Goal: Task Accomplishment & Management: Manage account settings

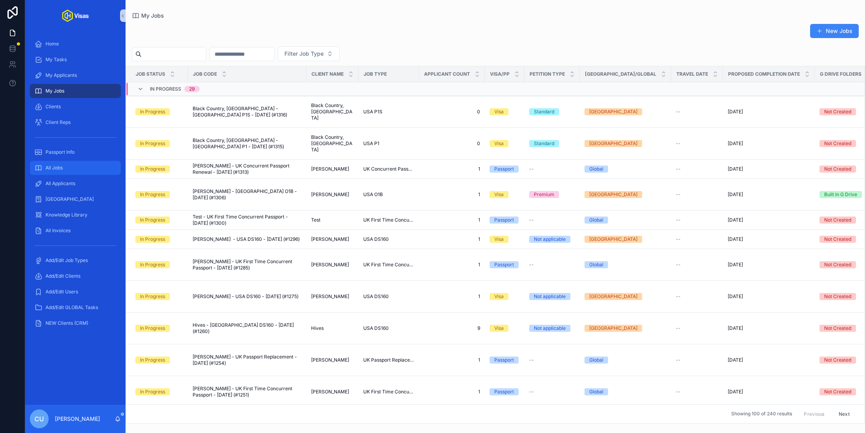
click at [70, 167] on div "All Jobs" at bounding box center [76, 168] width 82 height 13
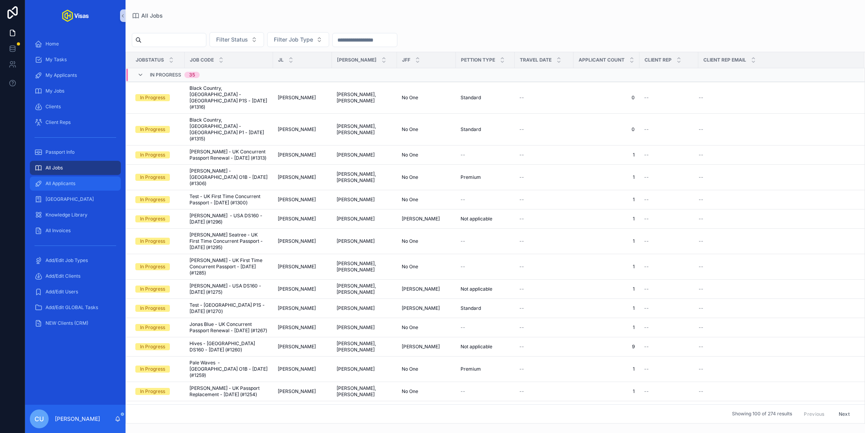
click at [77, 189] on div "All Applicants" at bounding box center [76, 183] width 82 height 13
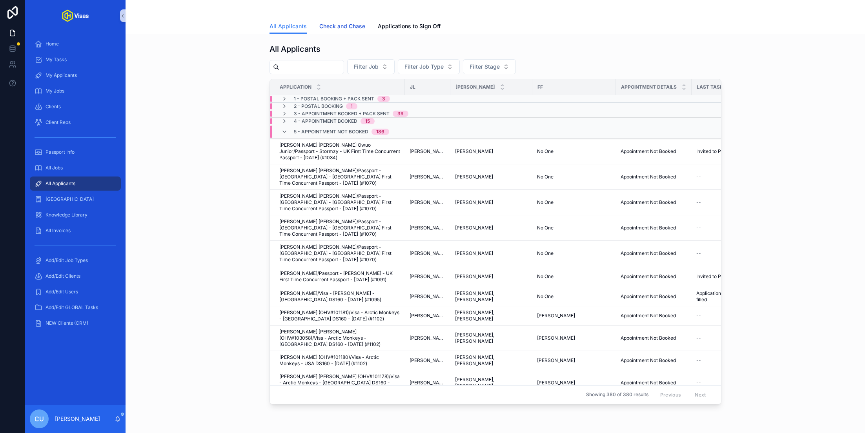
click at [339, 25] on span "Check and Chase" at bounding box center [343, 26] width 46 height 8
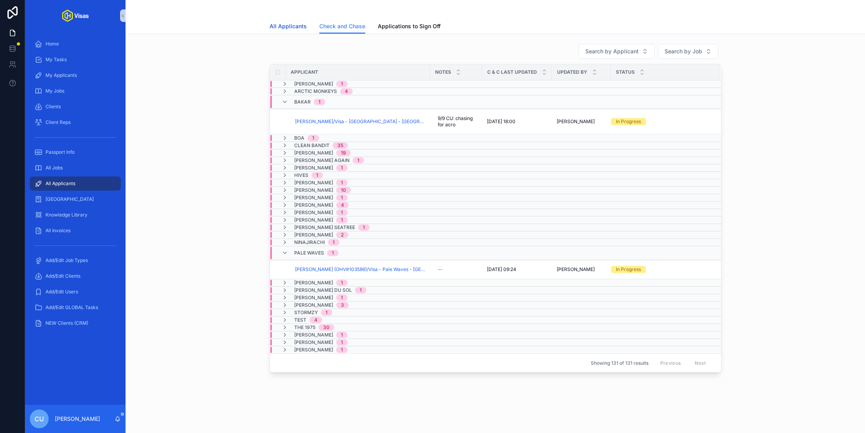
click at [275, 31] on link "All Applicants" at bounding box center [288, 27] width 37 height 16
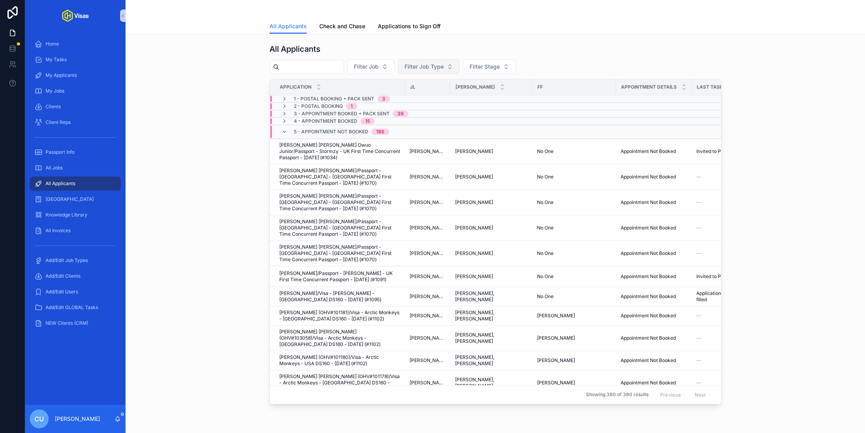
click at [444, 65] on span "Filter Job Type" at bounding box center [424, 67] width 39 height 8
type input "**"
click at [415, 111] on div "USA O1B" at bounding box center [436, 110] width 94 height 13
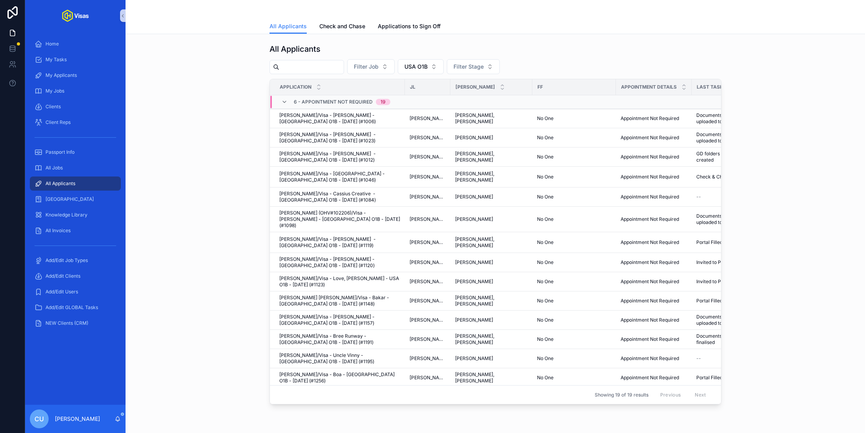
click at [196, 163] on div "All Applicants Filter Job USA O1B Filter Stage Application JL JA FF Appointment…" at bounding box center [495, 223] width 727 height 367
click at [425, 67] on span "USA O1B" at bounding box center [416, 67] width 23 height 8
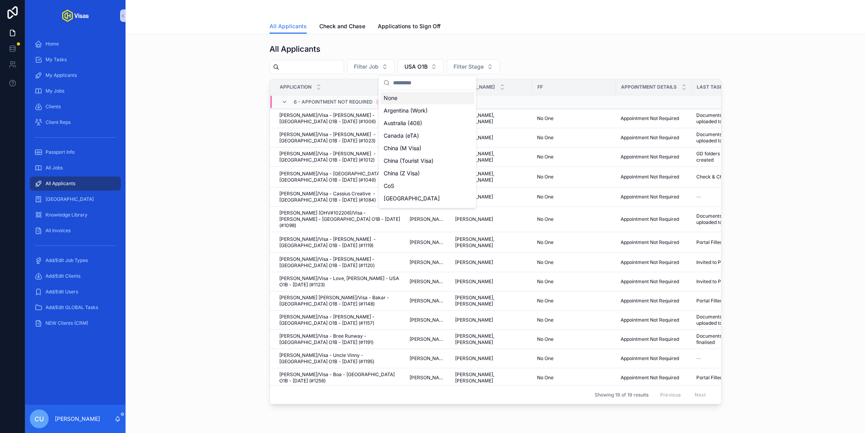
click at [419, 98] on div "None" at bounding box center [428, 98] width 94 height 13
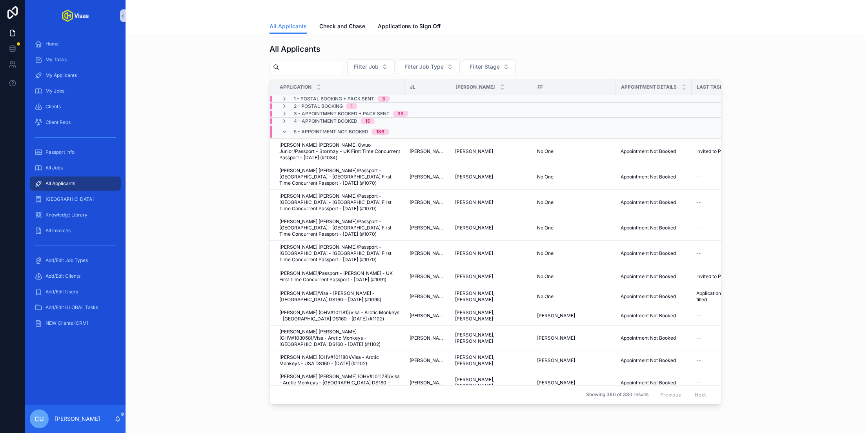
click at [325, 130] on span "5 - Appointment NOT Booked" at bounding box center [331, 132] width 75 height 6
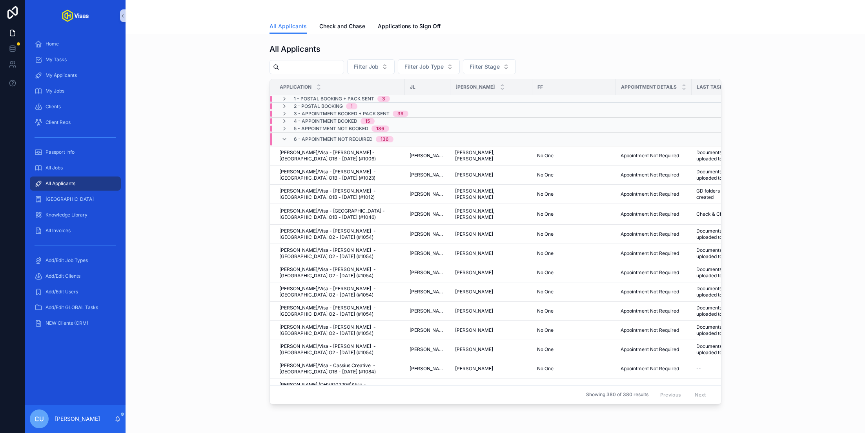
click at [341, 141] on span "6 - Appointment Not Required" at bounding box center [333, 139] width 79 height 6
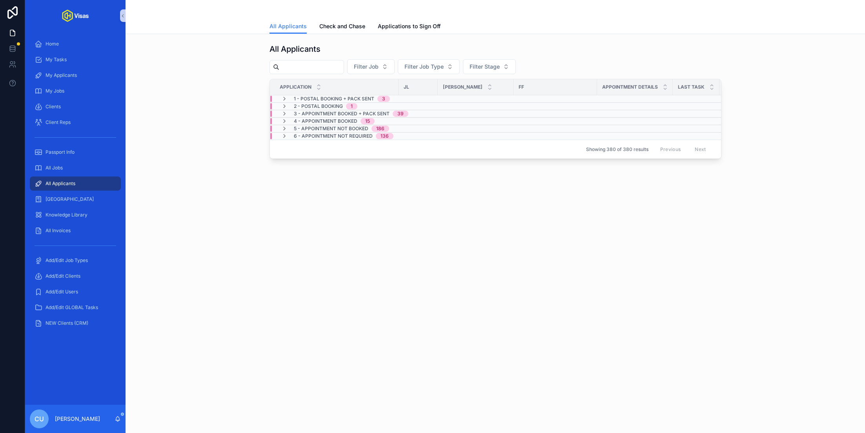
click at [335, 135] on span "6 - Appointment Not Required" at bounding box center [333, 136] width 79 height 6
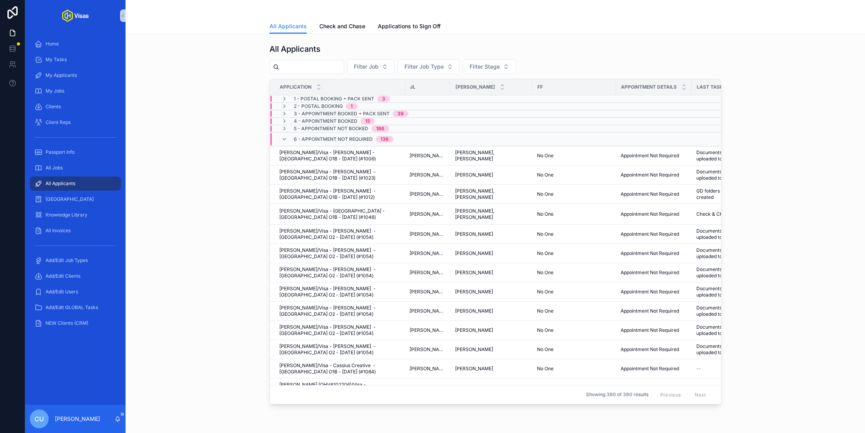
click at [330, 127] on span "5 - Appointment NOT Booked" at bounding box center [331, 129] width 75 height 6
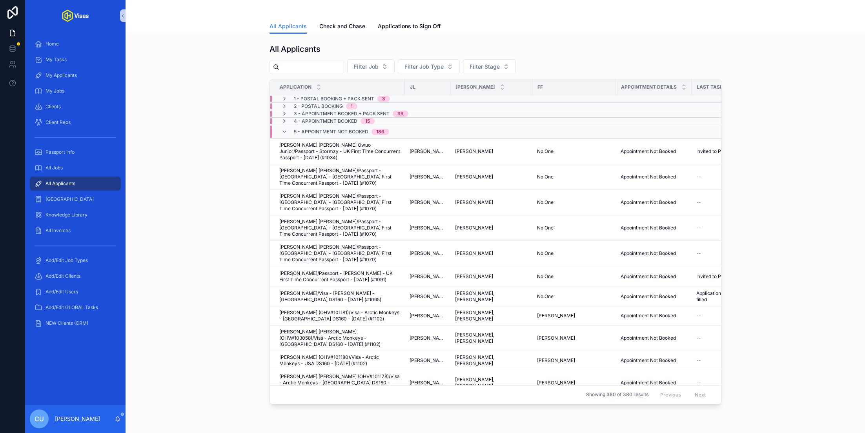
click at [330, 127] on div "5 - Appointment NOT Booked 186" at bounding box center [341, 132] width 95 height 13
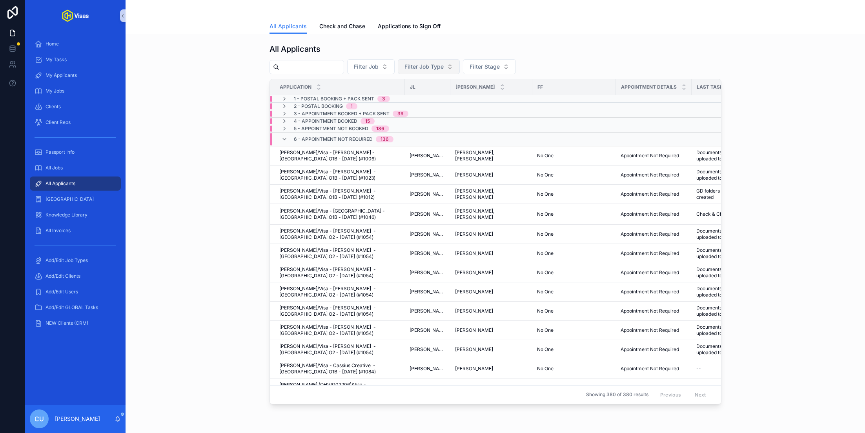
click at [436, 62] on button "Filter Job Type" at bounding box center [429, 66] width 62 height 15
type input "*"
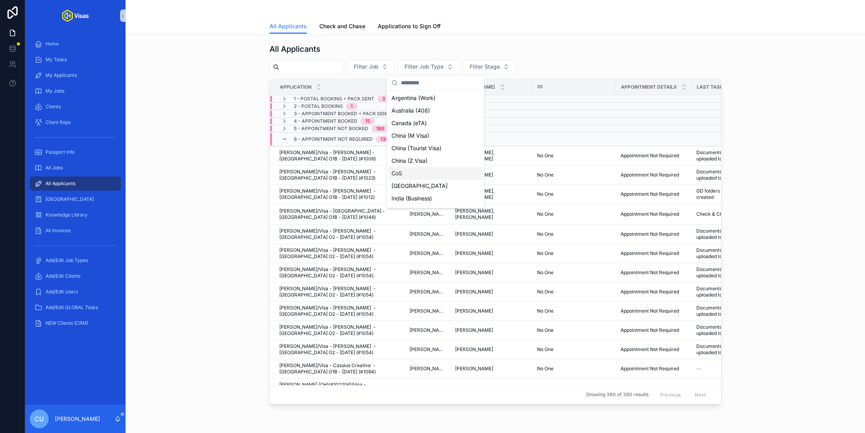
click at [205, 188] on div "All Applicants Filter Job Filter Job Type Filter Stage Application JL JA FF App…" at bounding box center [495, 223] width 727 height 367
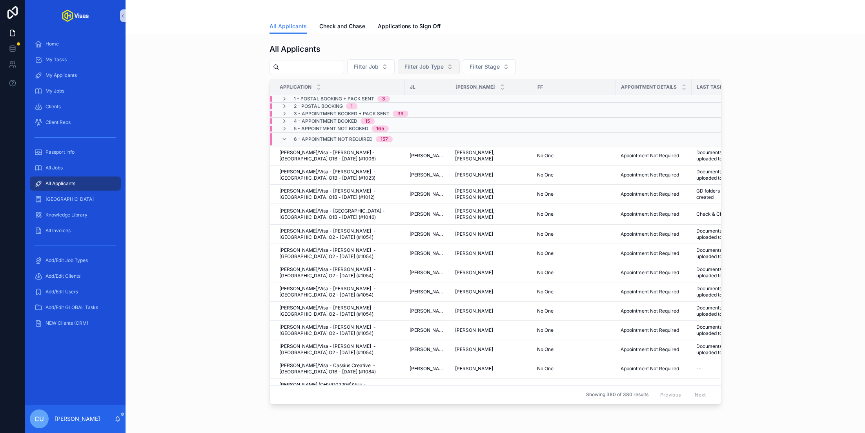
click at [439, 71] on button "Filter Job Type" at bounding box center [429, 66] width 62 height 15
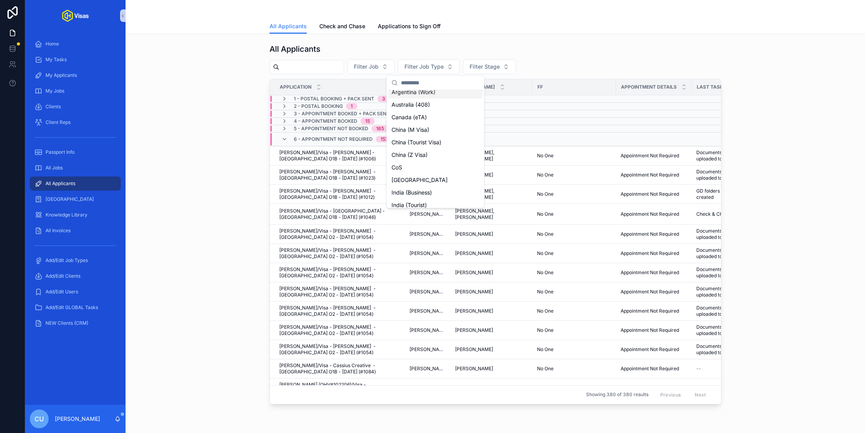
scroll to position [4, 0]
click at [413, 174] on div "CoS" at bounding box center [436, 170] width 94 height 13
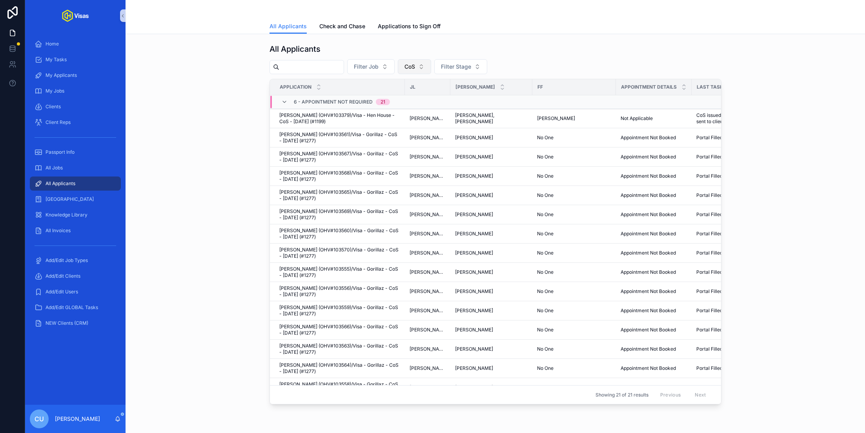
click at [415, 66] on span "CoS" at bounding box center [410, 67] width 11 height 8
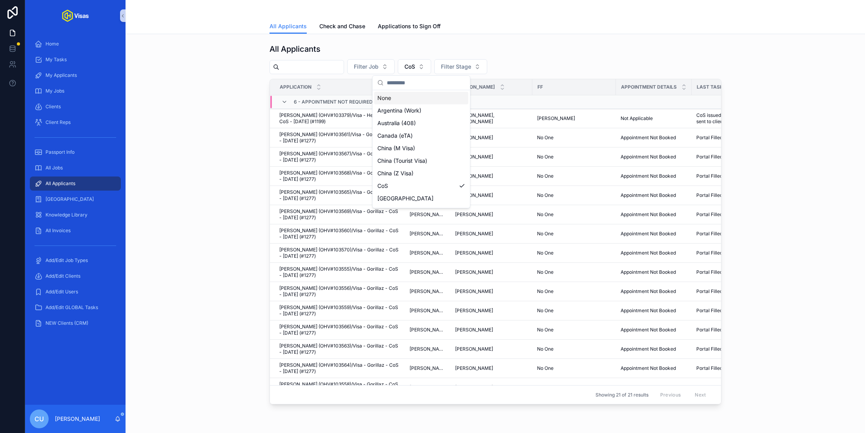
click at [409, 97] on div "None" at bounding box center [421, 98] width 94 height 13
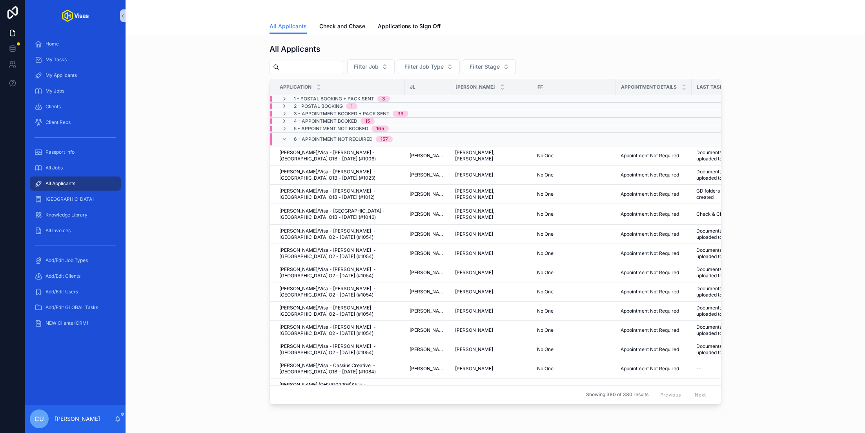
click at [327, 128] on span "5 - Appointment NOT Booked" at bounding box center [331, 129] width 75 height 6
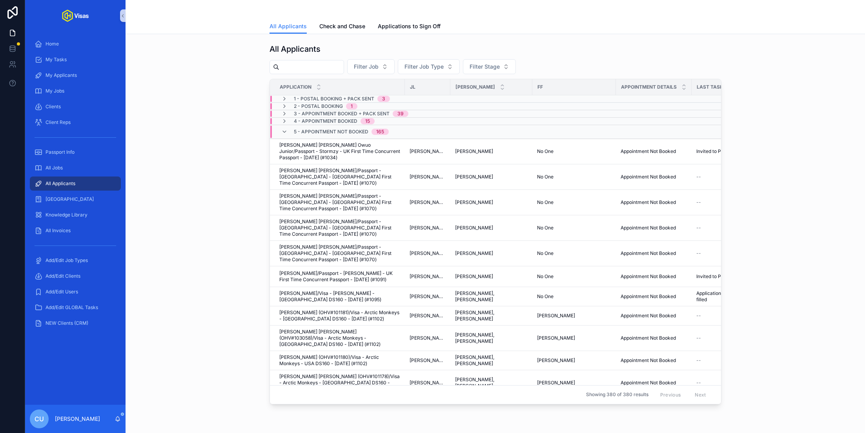
click at [327, 129] on span "5 - Appointment NOT Booked" at bounding box center [331, 132] width 75 height 6
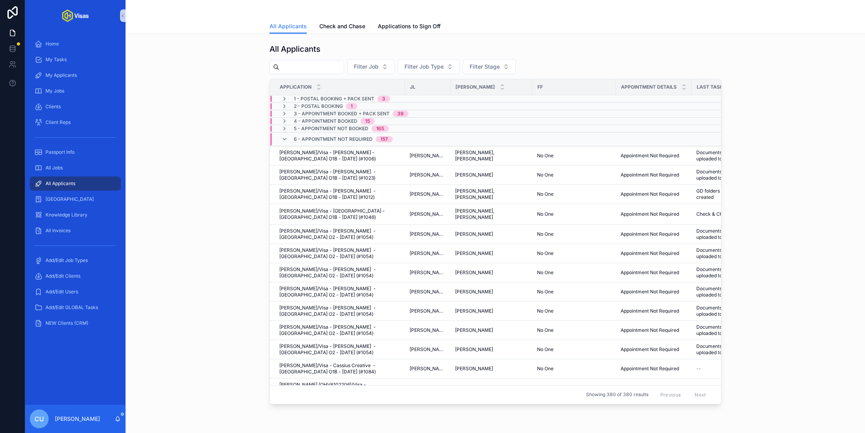
click at [327, 138] on span "6 - Appointment Not Required" at bounding box center [333, 139] width 79 height 6
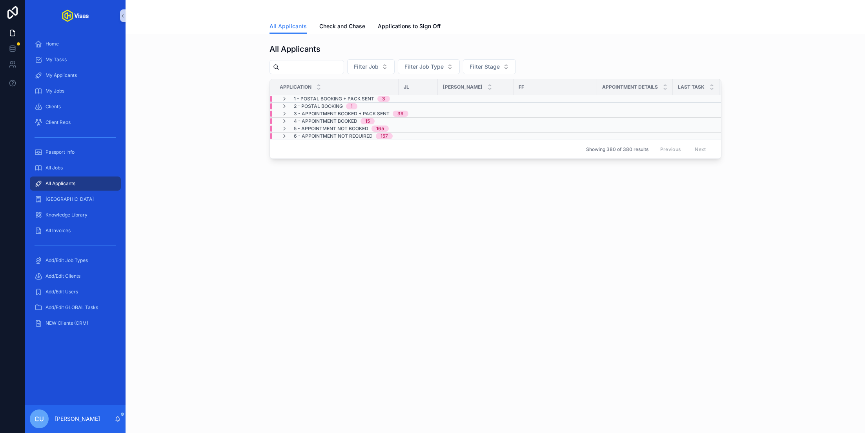
click at [329, 133] on span "6 - Appointment Not Required" at bounding box center [333, 136] width 79 height 6
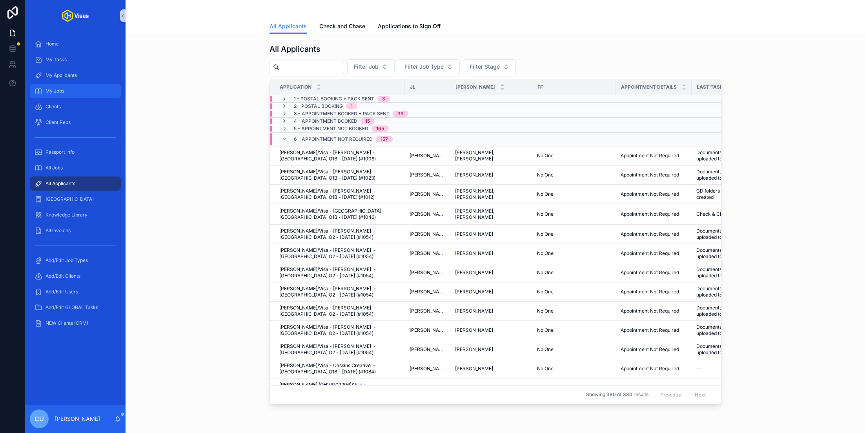
click at [64, 94] on div "My Jobs" at bounding box center [76, 91] width 82 height 13
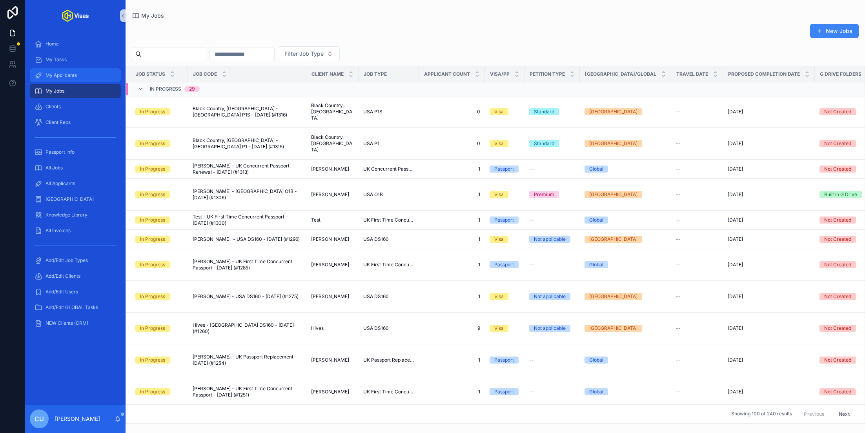
click at [69, 79] on div "My Applicants" at bounding box center [76, 75] width 82 height 13
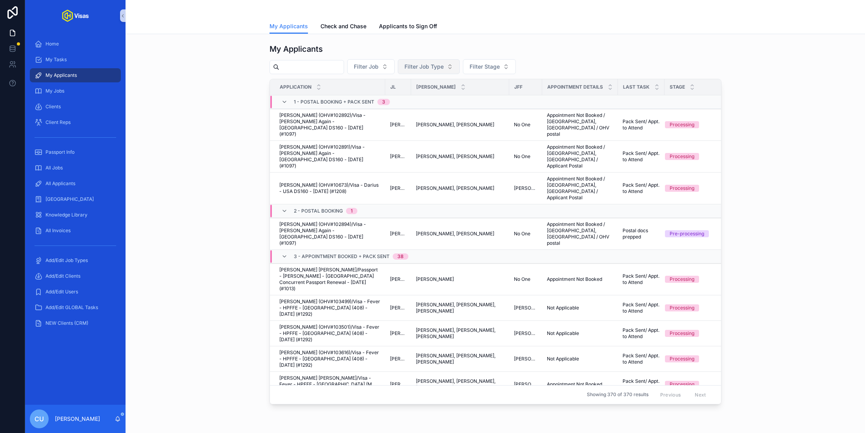
click at [440, 63] on span "Filter Job Type" at bounding box center [424, 67] width 39 height 8
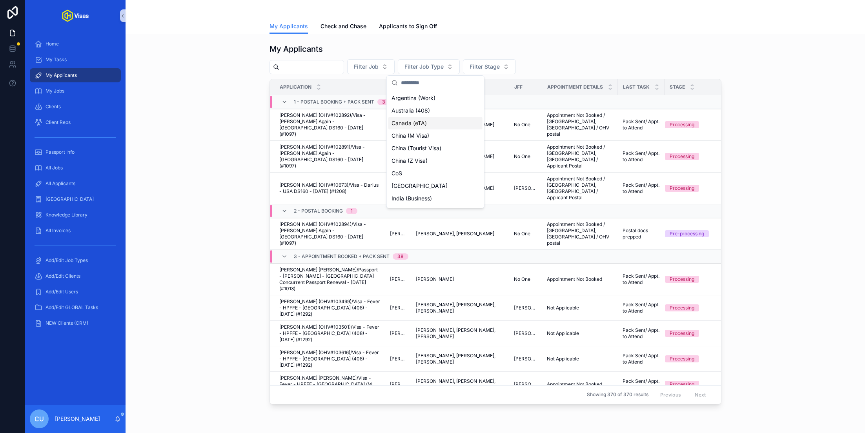
click at [438, 129] on div "Canada (eTA)" at bounding box center [436, 123] width 94 height 13
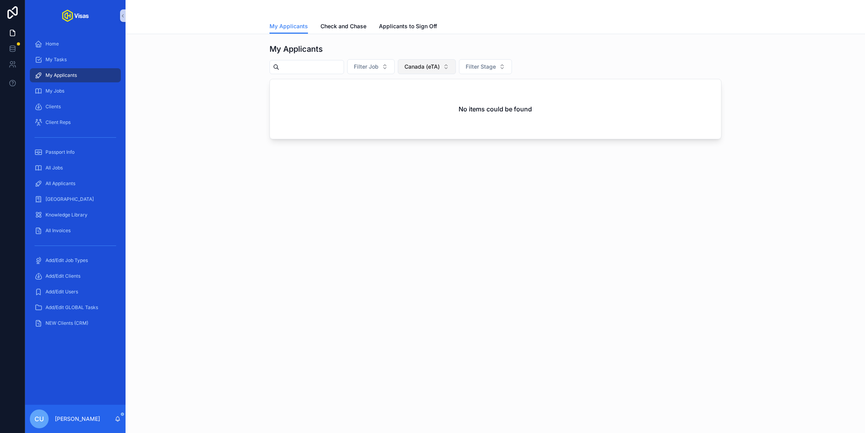
click at [440, 71] on button "Canada (eTA)" at bounding box center [427, 66] width 58 height 15
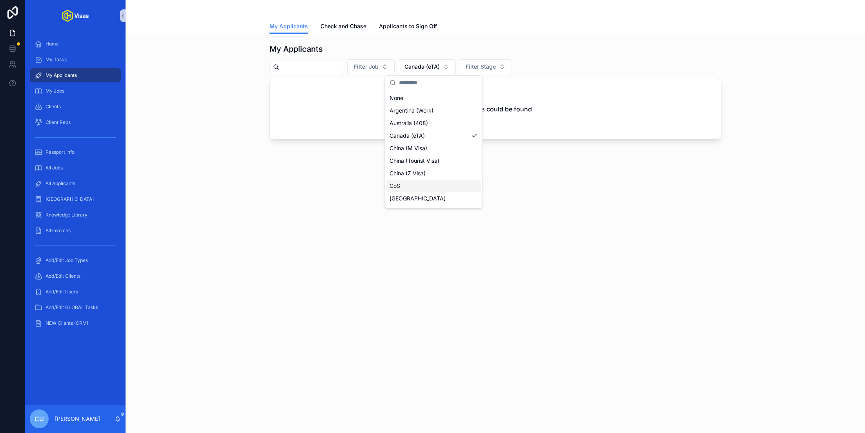
click at [416, 184] on div "CoS" at bounding box center [434, 186] width 94 height 13
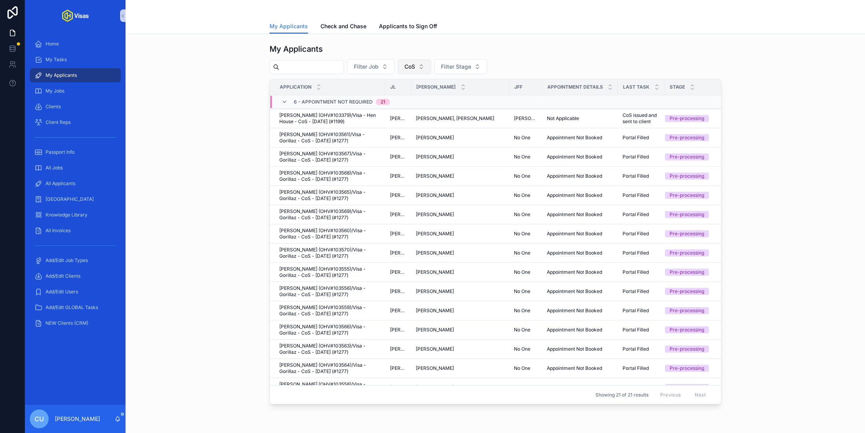
click at [426, 67] on button "CoS" at bounding box center [414, 66] width 33 height 15
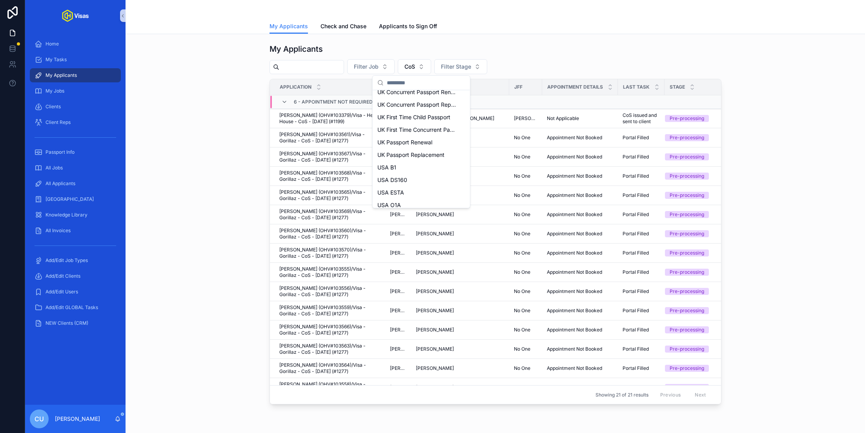
scroll to position [280, 0]
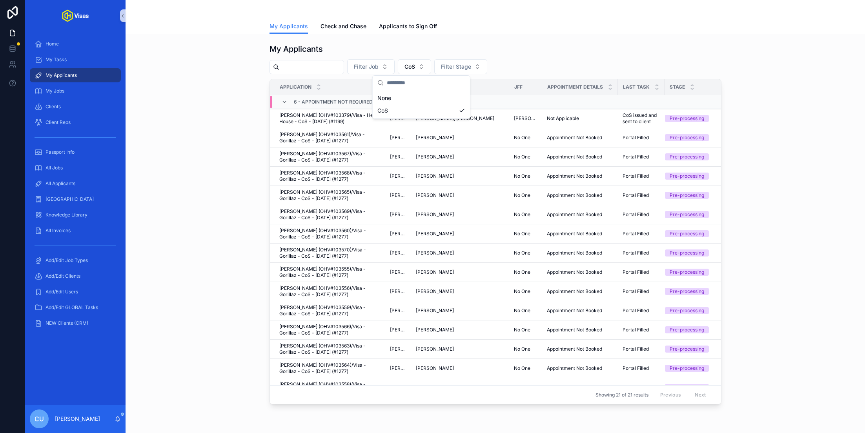
click at [187, 190] on div "My Applicants Filter Job CoS Filter Stage Application JL JA JFF Appointment Det…" at bounding box center [495, 223] width 727 height 367
click at [331, 24] on span "Check and Chase" at bounding box center [344, 26] width 46 height 8
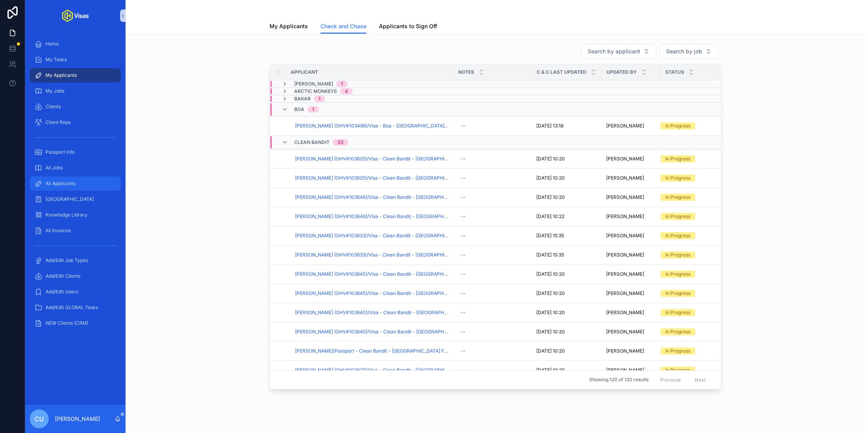
click at [71, 188] on div "All Applicants" at bounding box center [76, 183] width 82 height 13
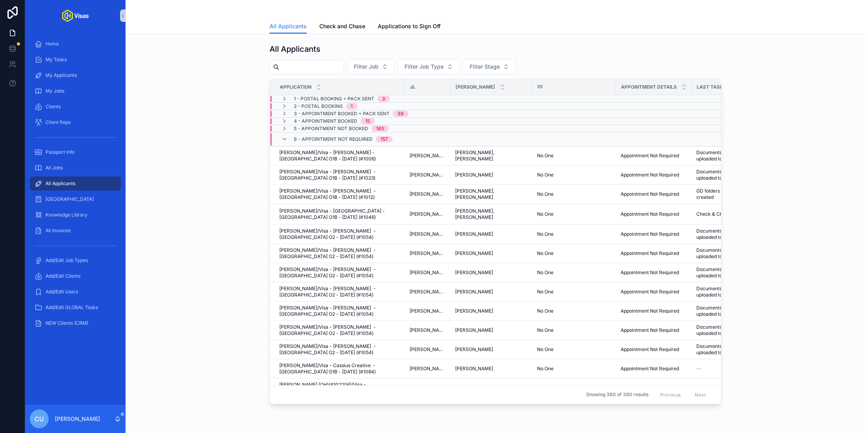
click at [313, 62] on input "scrollable content" at bounding box center [311, 67] width 64 height 11
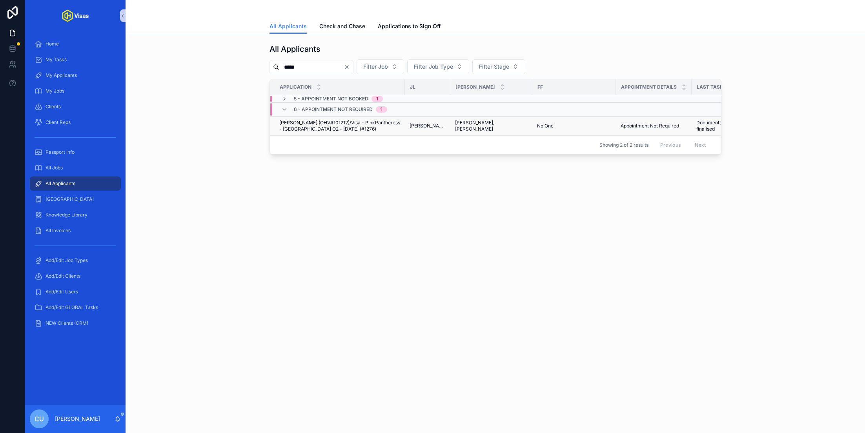
type input "*****"
click at [325, 121] on span "Christopher James Yeomans (OHV#101212)/Visa - PinkPantheress - USA O2 - Jul/25 …" at bounding box center [339, 126] width 121 height 13
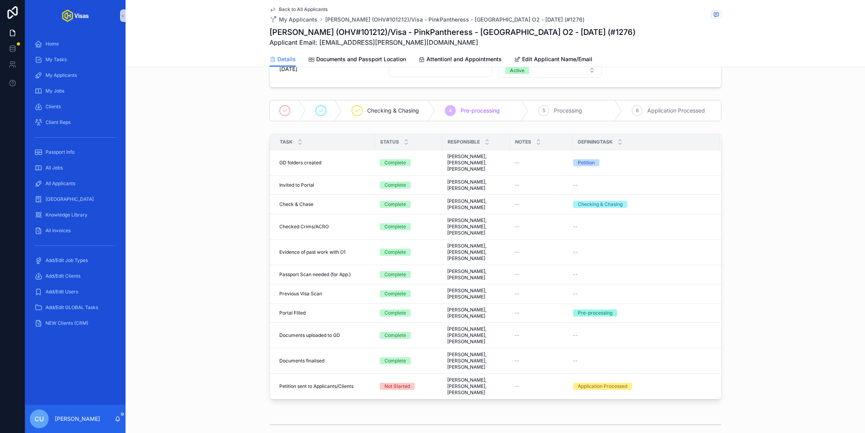
scroll to position [173, 0]
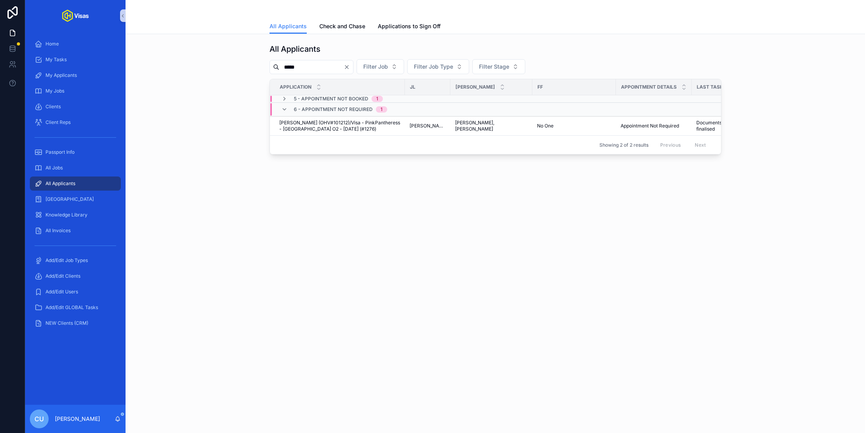
click at [347, 98] on span "5 - Appointment NOT Booked" at bounding box center [331, 99] width 75 height 6
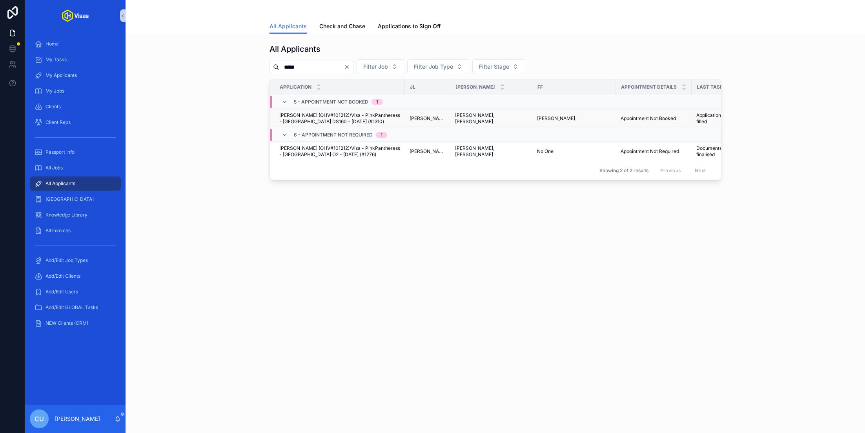
click at [378, 116] on span "Christopher James Yeomans (OHV#101212)/Visa - PinkPantheress - USA DS160 - Sep/…" at bounding box center [339, 118] width 121 height 13
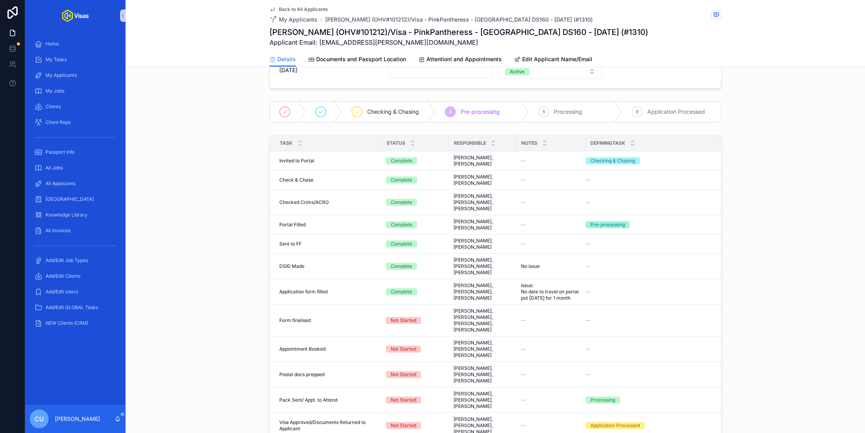
scroll to position [169, 0]
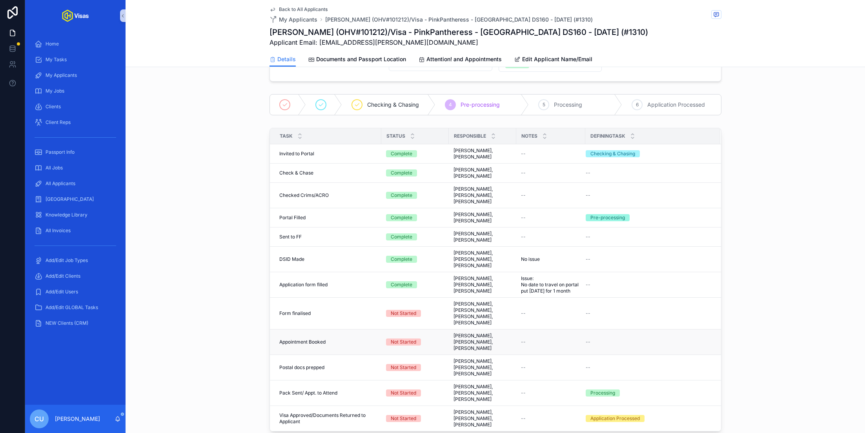
click at [526, 339] on div "--" at bounding box center [551, 342] width 60 height 6
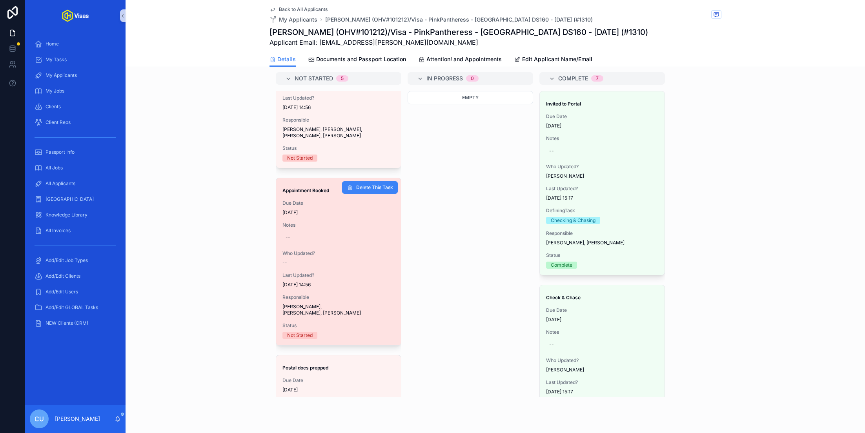
scroll to position [89, 0]
click at [294, 233] on div "--" at bounding box center [339, 239] width 112 height 13
type textarea "**********"
click at [305, 233] on div "--" at bounding box center [339, 239] width 112 height 13
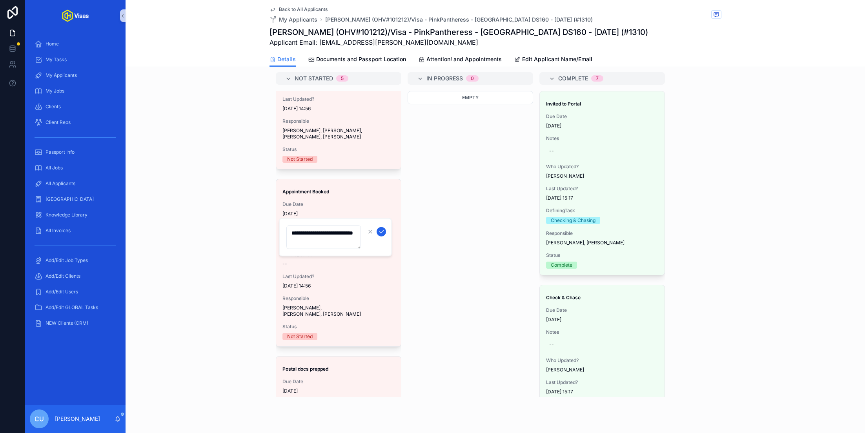
click at [381, 230] on icon "scrollable content" at bounding box center [381, 232] width 6 height 6
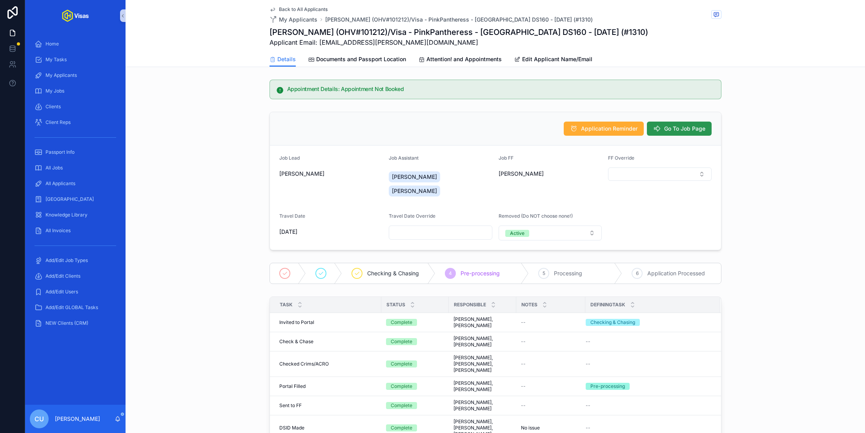
click at [674, 125] on span "Go To Job Page" at bounding box center [685, 129] width 41 height 8
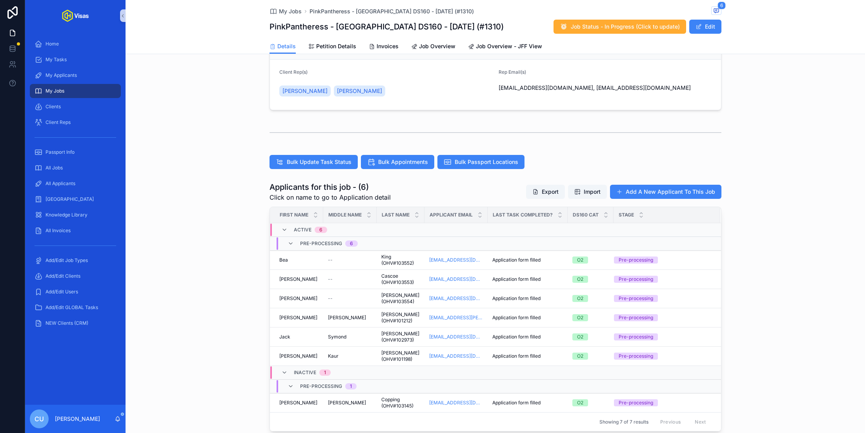
scroll to position [133, 0]
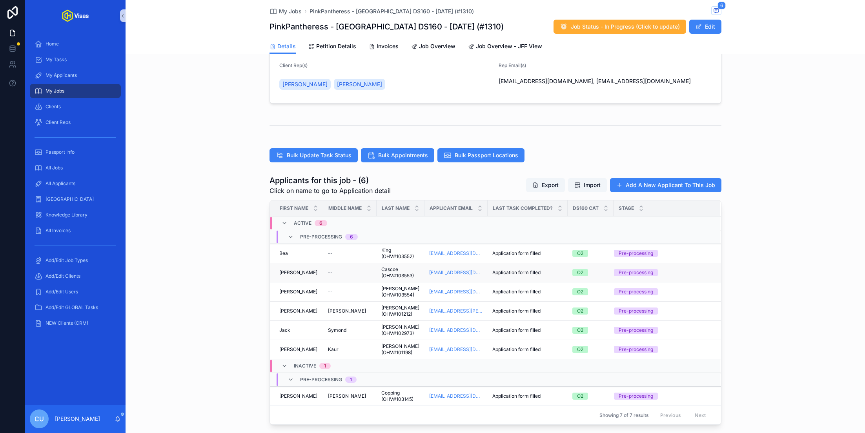
click at [305, 274] on div "Blake Blake" at bounding box center [298, 273] width 39 height 6
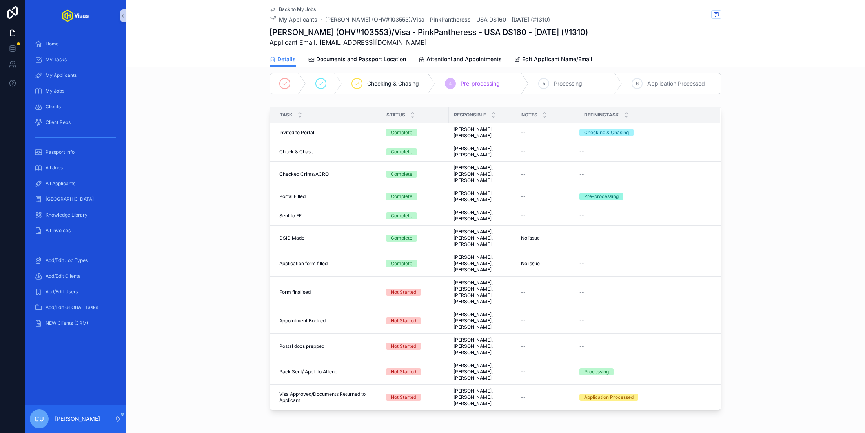
scroll to position [194, 0]
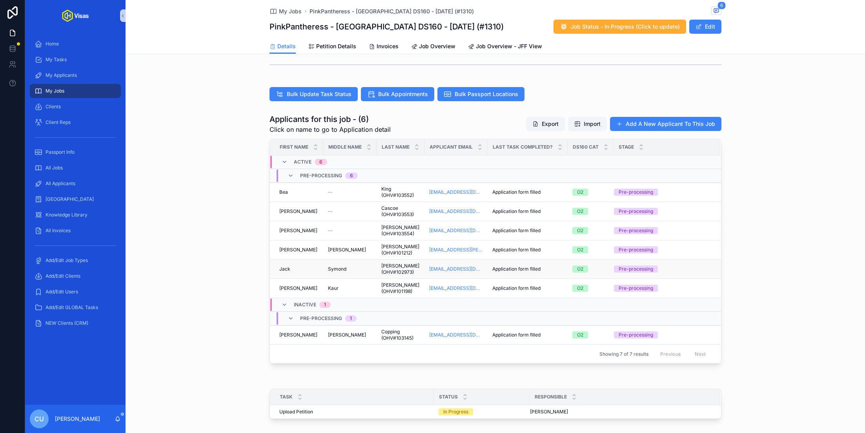
click at [300, 267] on div "Jack Jack" at bounding box center [298, 269] width 39 height 6
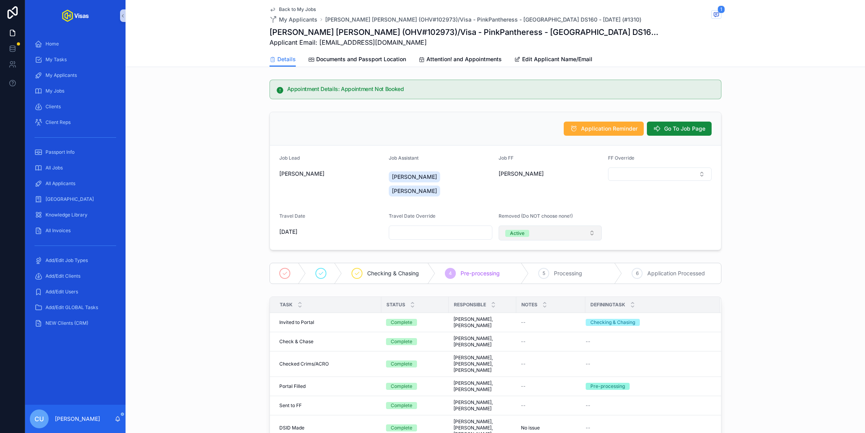
click at [549, 226] on button "Active" at bounding box center [551, 233] width 104 height 15
click at [531, 258] on div "Inactive" at bounding box center [551, 262] width 100 height 12
click at [633, 227] on input "scrollable content" at bounding box center [660, 232] width 103 height 11
type input "**********"
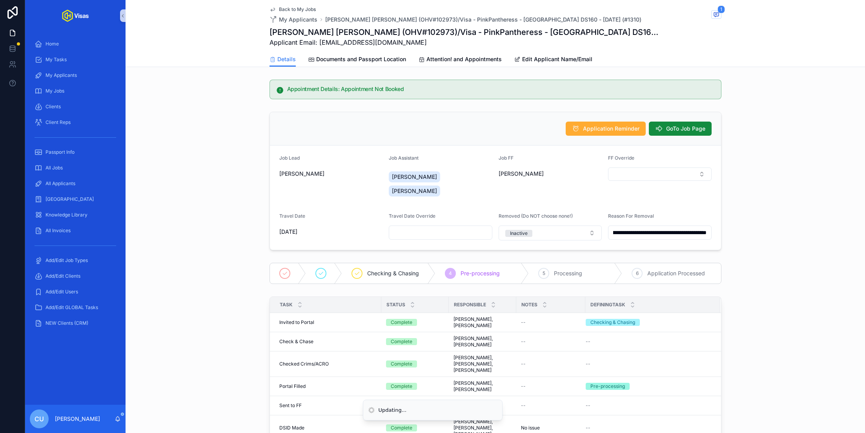
scroll to position [0, 0]
click at [289, 9] on span "Back to My Jobs" at bounding box center [297, 9] width 37 height 6
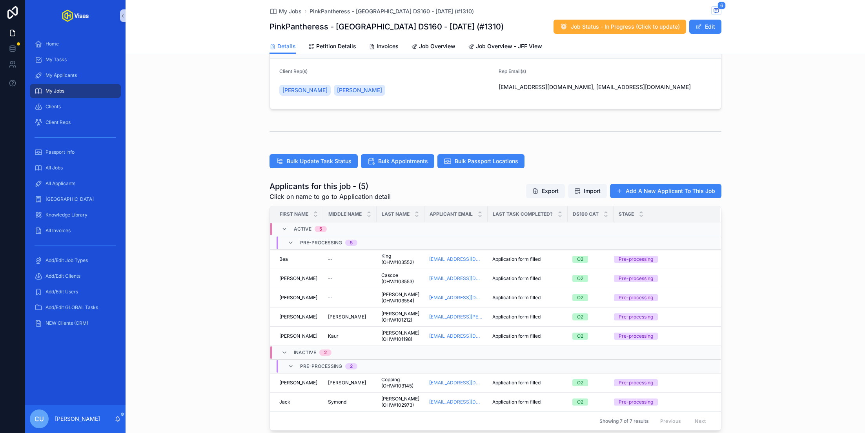
scroll to position [156, 0]
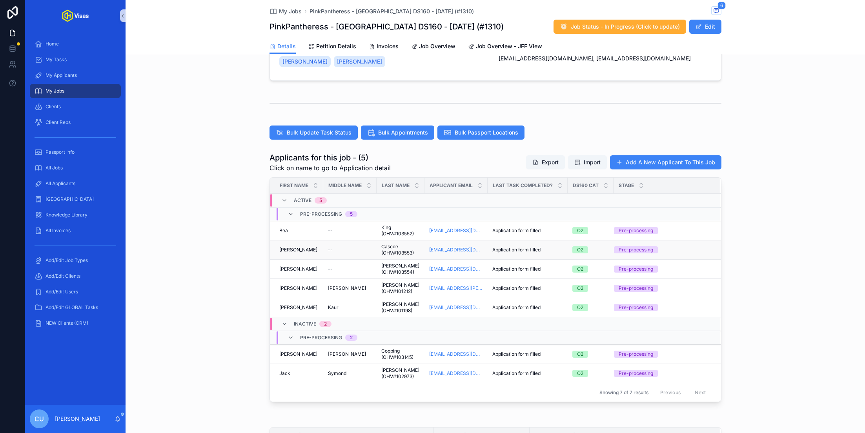
click at [315, 248] on div "Blake Blake" at bounding box center [298, 250] width 39 height 6
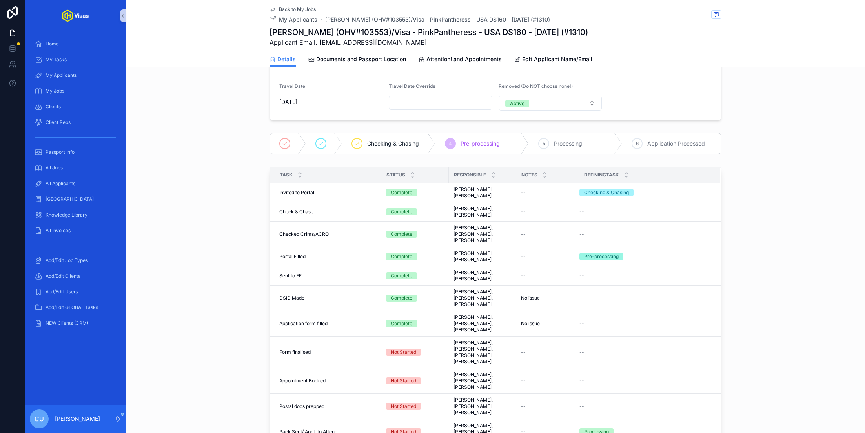
scroll to position [131, 0]
